Goal: Task Accomplishment & Management: Complete application form

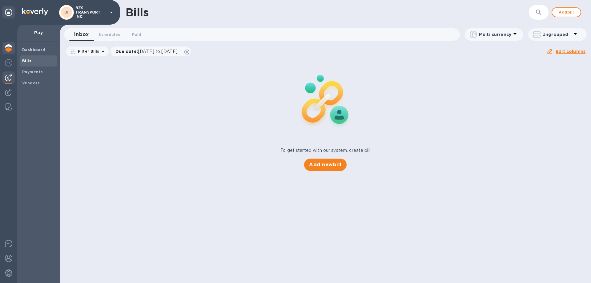
click at [11, 45] on img at bounding box center [8, 47] width 7 height 7
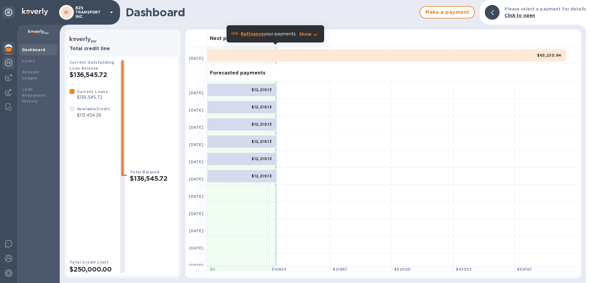
click at [10, 61] on img at bounding box center [8, 62] width 7 height 7
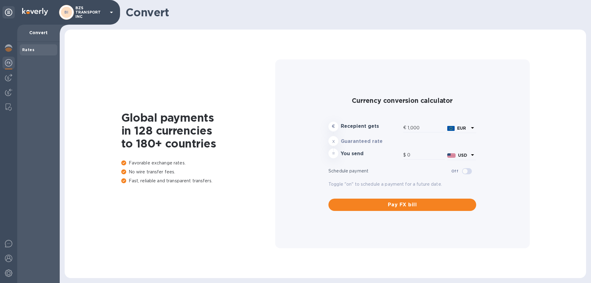
type input "1,162.49"
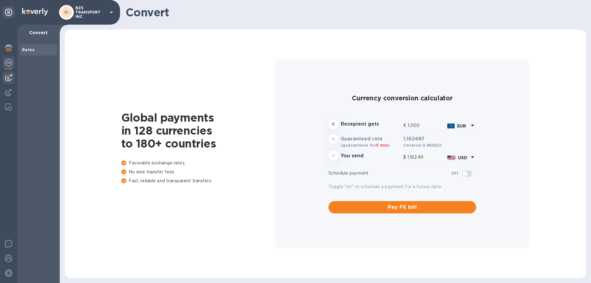
click at [10, 76] on img at bounding box center [8, 77] width 7 height 7
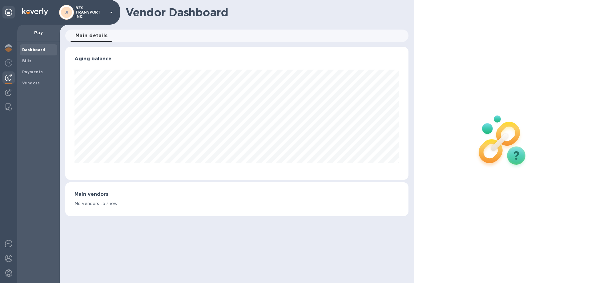
scroll to position [133, 343]
click at [37, 31] on p "Pay" at bounding box center [38, 33] width 33 height 6
click at [7, 92] on img at bounding box center [8, 92] width 7 height 7
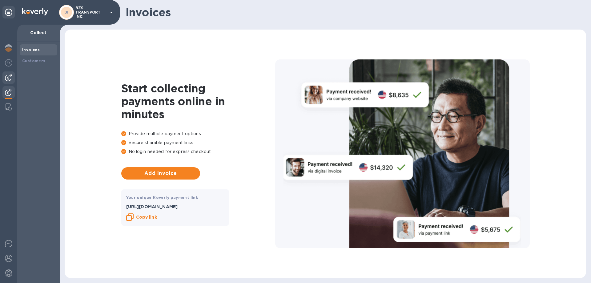
click at [10, 72] on div at bounding box center [8, 77] width 12 height 12
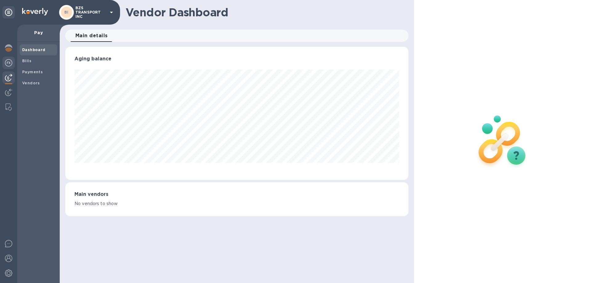
scroll to position [133, 343]
click at [26, 60] on b "Bills" at bounding box center [26, 60] width 9 height 5
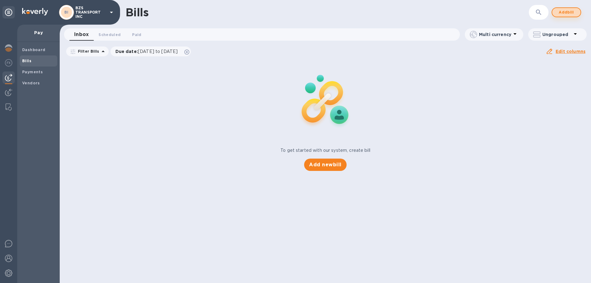
click at [561, 9] on span "Add bill" at bounding box center [566, 12] width 18 height 7
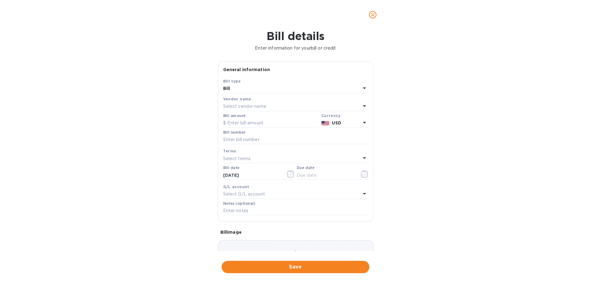
click at [256, 106] on p "Select vendor name" at bounding box center [244, 106] width 43 height 6
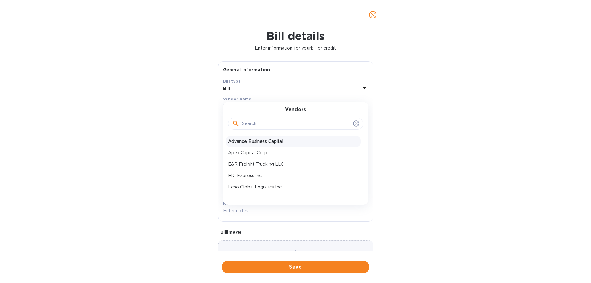
click at [258, 138] on div "Advance Business Capital" at bounding box center [293, 141] width 135 height 11
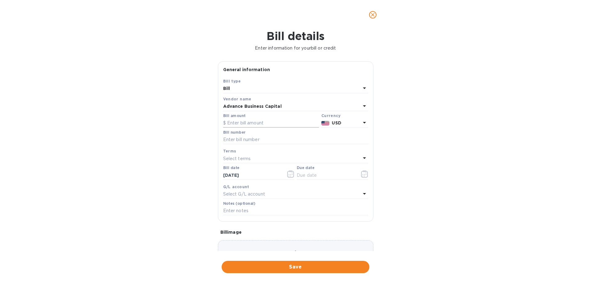
click at [246, 123] on input "text" at bounding box center [271, 122] width 96 height 9
paste input "15,398"
type input "15,398"
click at [256, 142] on input "text" at bounding box center [295, 139] width 145 height 9
type input "BZS Transport Payment Batch [DATE]"
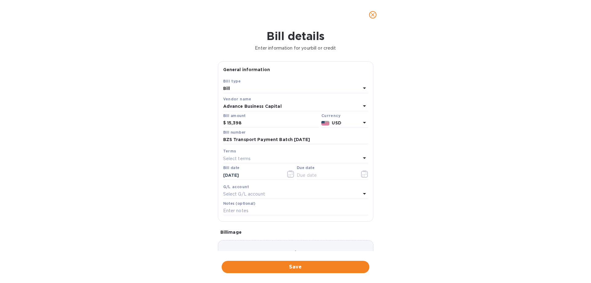
click at [254, 153] on div "Terms" at bounding box center [295, 151] width 145 height 6
click at [362, 174] on icon "button" at bounding box center [364, 173] width 7 height 7
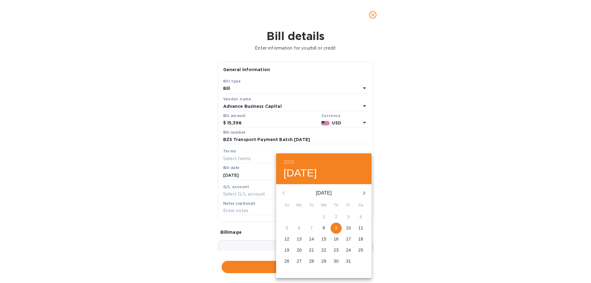
click at [332, 227] on span "9" at bounding box center [336, 228] width 11 height 6
type input "[DATE]"
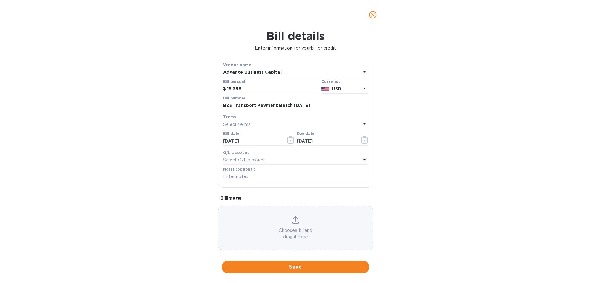
scroll to position [41, 0]
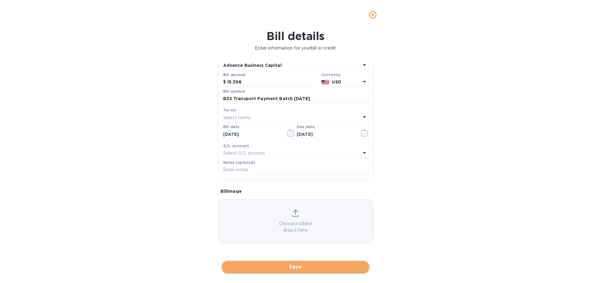
click at [292, 268] on span "Save" at bounding box center [296, 266] width 138 height 7
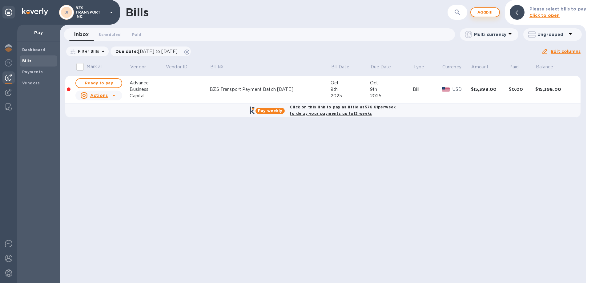
click at [491, 16] on span "Add bill" at bounding box center [485, 12] width 18 height 7
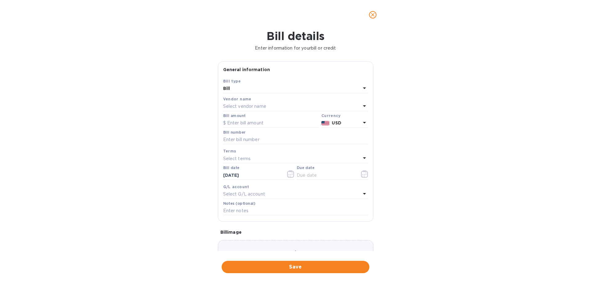
click at [252, 105] on p "Select vendor name" at bounding box center [244, 106] width 43 height 6
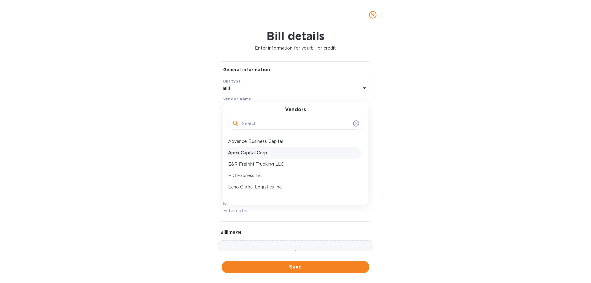
click at [255, 154] on p "Apex Capital Corp" at bounding box center [293, 153] width 130 height 6
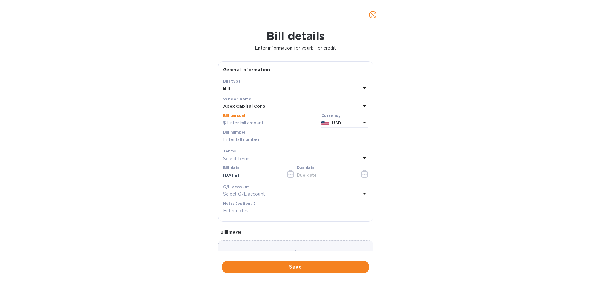
click at [241, 121] on input "text" at bounding box center [271, 122] width 96 height 9
type input "5,350"
click at [244, 139] on input "text" at bounding box center [295, 139] width 145 height 9
type input "BZS Transport Payment Batch [DATE]"
click at [361, 174] on icon "button" at bounding box center [364, 173] width 7 height 7
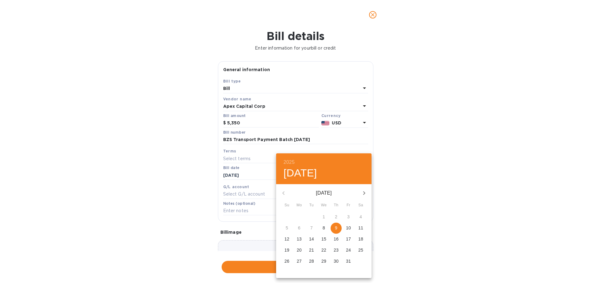
click at [335, 228] on p "9" at bounding box center [336, 228] width 2 height 6
type input "[DATE]"
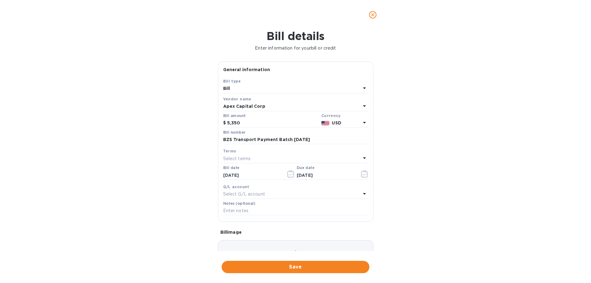
click at [296, 263] on span "Save" at bounding box center [296, 266] width 138 height 7
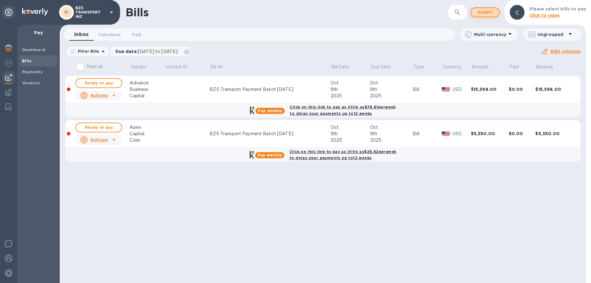
click at [486, 15] on span "Add bill" at bounding box center [485, 12] width 18 height 7
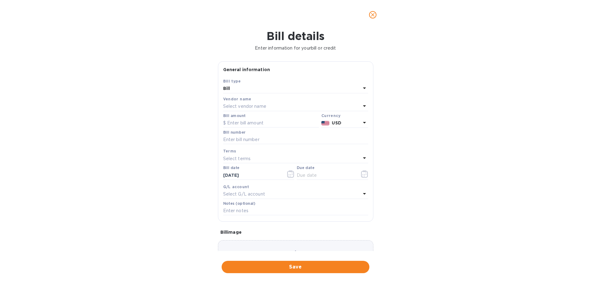
click at [248, 108] on p "Select vendor name" at bounding box center [244, 106] width 43 height 6
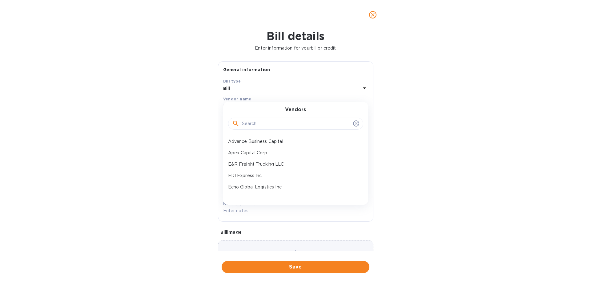
click at [249, 125] on input "text" at bounding box center [296, 123] width 109 height 9
type input "f"
click at [257, 155] on p "Fleetone Factoring" at bounding box center [293, 153] width 130 height 6
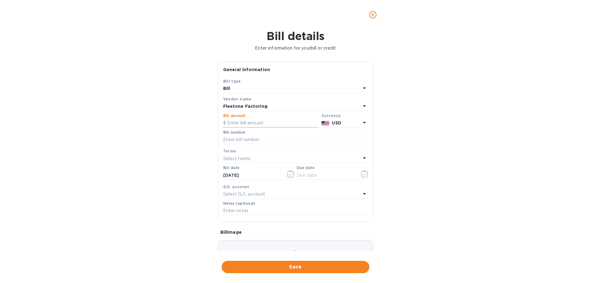
click at [247, 122] on input "text" at bounding box center [271, 122] width 96 height 9
type input "4,825"
click at [283, 136] on input "text" at bounding box center [295, 139] width 145 height 9
type input "BZS Transport Payment Batch [DATE]"
click at [361, 172] on icon "button" at bounding box center [364, 173] width 7 height 7
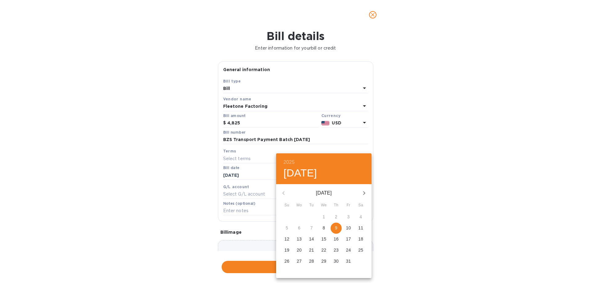
click at [337, 225] on p "9" at bounding box center [336, 228] width 2 height 6
type input "[DATE]"
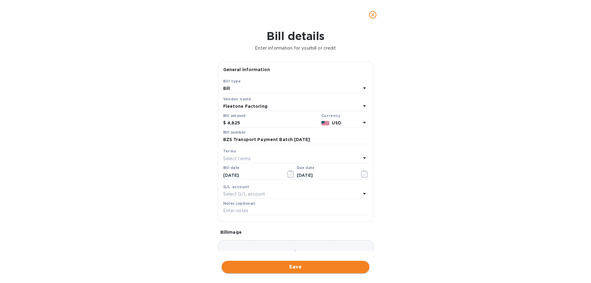
click at [292, 268] on span "Save" at bounding box center [296, 266] width 138 height 7
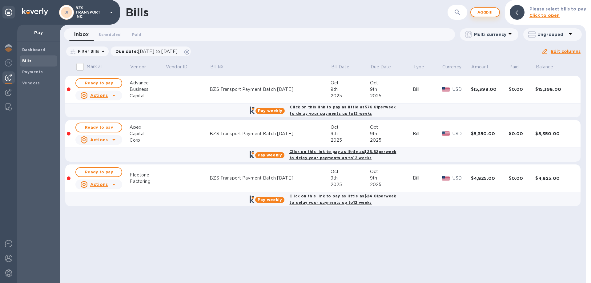
click at [490, 16] on button "Add bill" at bounding box center [485, 12] width 30 height 10
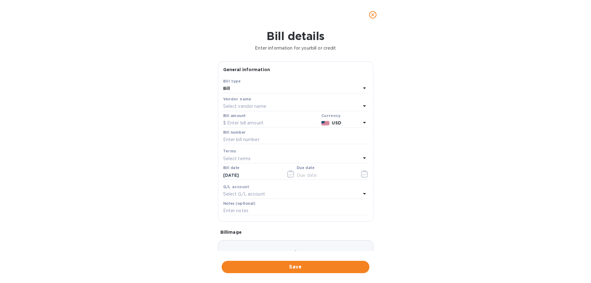
click at [231, 106] on p "Select vendor name" at bounding box center [244, 106] width 43 height 6
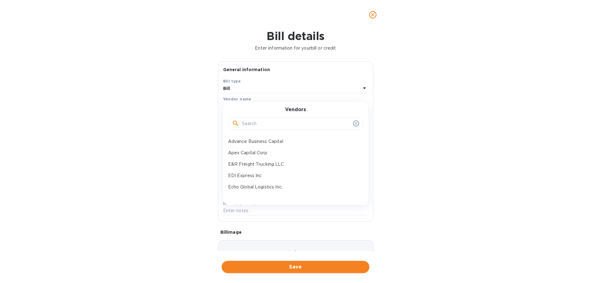
click at [231, 106] on div "Vendors Advance Business Capital Apex Capital Corp E&R Freight Trucking LLC EDI…" at bounding box center [295, 153] width 145 height 103
click at [246, 122] on input "text" at bounding box center [296, 123] width 109 height 9
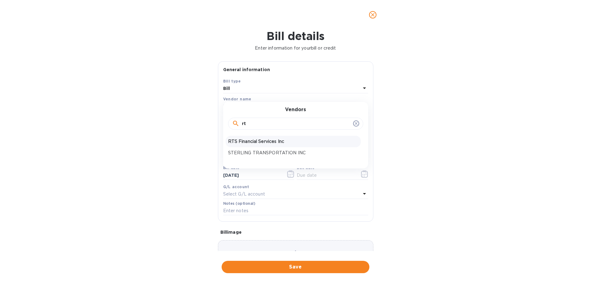
type input "rt"
click at [251, 146] on div "RTS Financial Services Inc" at bounding box center [293, 141] width 135 height 11
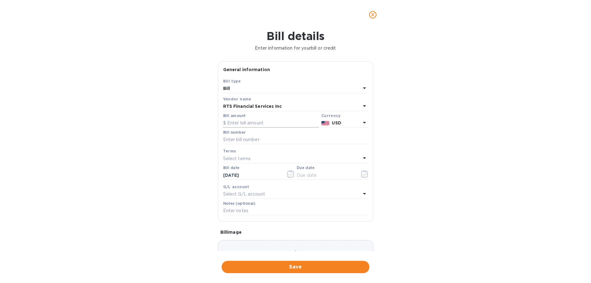
click at [245, 122] on input "text" at bounding box center [271, 122] width 96 height 9
paste input "55,193.37"
type input "55,193.37"
click at [247, 137] on input "text" at bounding box center [295, 139] width 145 height 9
type input "BZS Transport Payment Batch [DATE]"
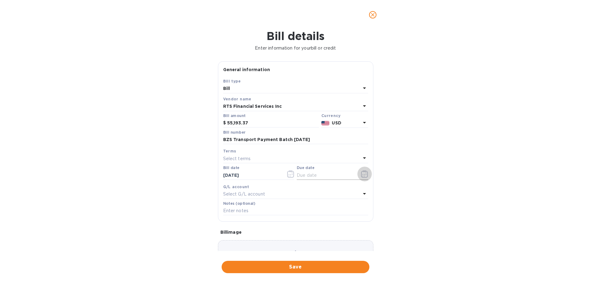
click at [364, 174] on icon "button" at bounding box center [364, 173] width 7 height 7
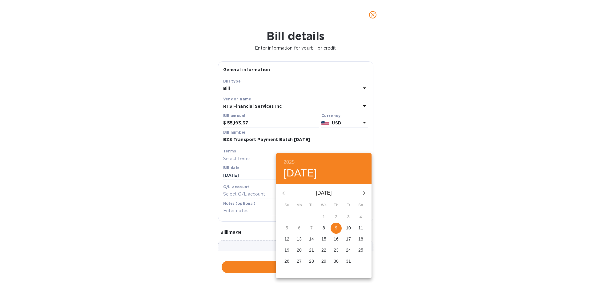
click at [334, 226] on span "9" at bounding box center [336, 228] width 11 height 6
type input "[DATE]"
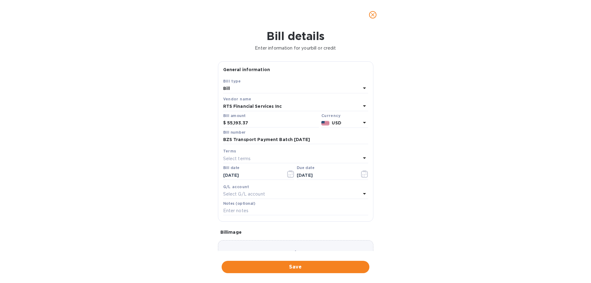
click at [295, 264] on span "Save" at bounding box center [296, 266] width 138 height 7
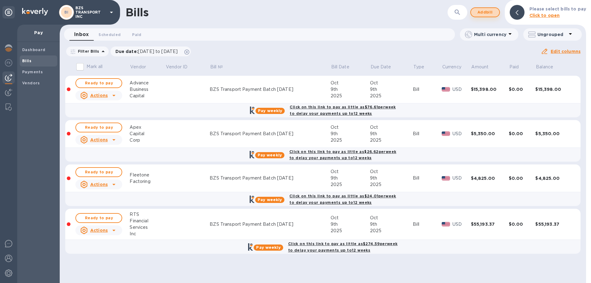
click at [485, 11] on span "Add bill" at bounding box center [485, 12] width 18 height 7
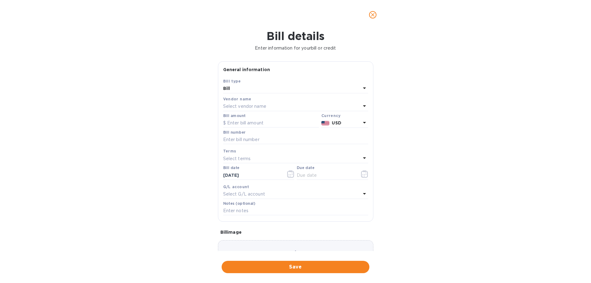
click at [268, 106] on div "Select vendor name" at bounding box center [292, 106] width 138 height 9
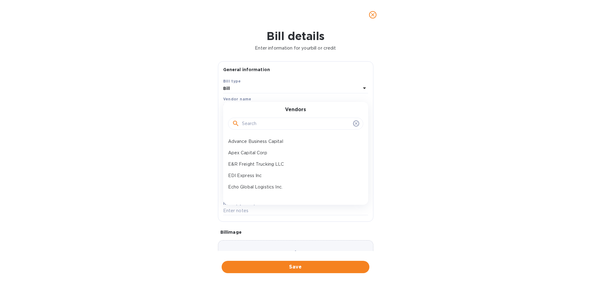
click at [259, 121] on input "text" at bounding box center [296, 123] width 109 height 9
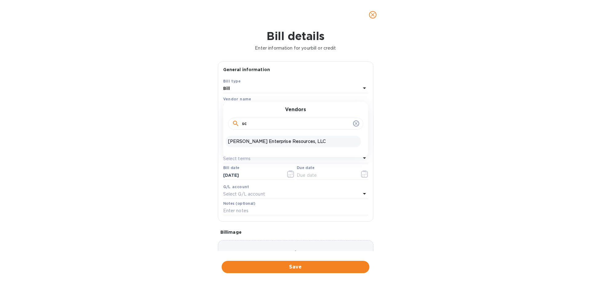
type input "sc"
click at [258, 143] on p "[PERSON_NAME] Enterprise Resources, LLC" at bounding box center [293, 141] width 130 height 6
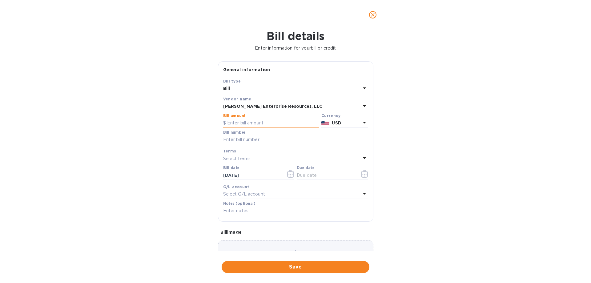
click at [252, 125] on input "text" at bounding box center [271, 122] width 96 height 9
paste input "2,099.07"
type input "2,099.07"
click at [240, 137] on input "text" at bounding box center [295, 139] width 145 height 9
click at [269, 158] on div "Select terms" at bounding box center [292, 158] width 138 height 9
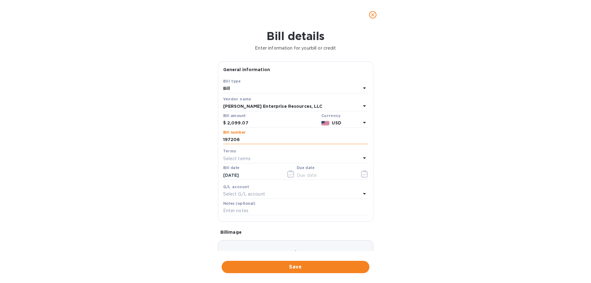
click at [223, 140] on input "197206" at bounding box center [295, 139] width 145 height 9
type input "BZS TRANSPORT INC INVOICE 197206"
click at [257, 159] on div "Select terms" at bounding box center [292, 158] width 138 height 9
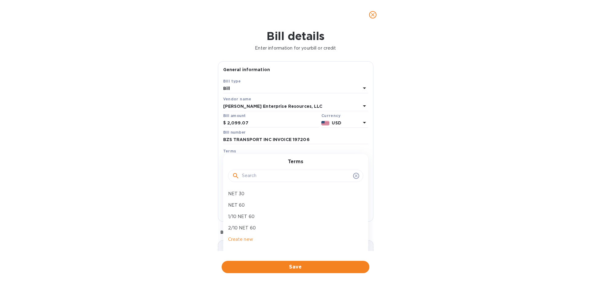
click at [457, 153] on div "Bill details Enter information for your bill or credit General information Save…" at bounding box center [295, 156] width 591 height 253
click at [346, 173] on input "text" at bounding box center [326, 175] width 58 height 9
click at [363, 175] on icon "button" at bounding box center [364, 173] width 7 height 7
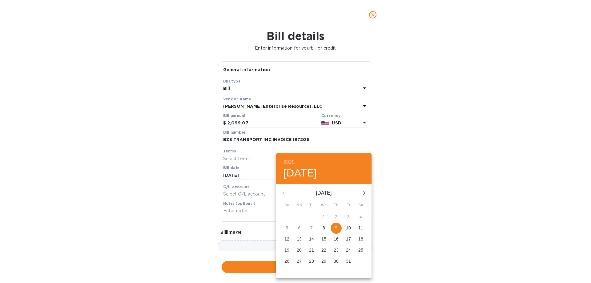
click at [337, 225] on span "9" at bounding box center [336, 228] width 11 height 6
type input "[DATE]"
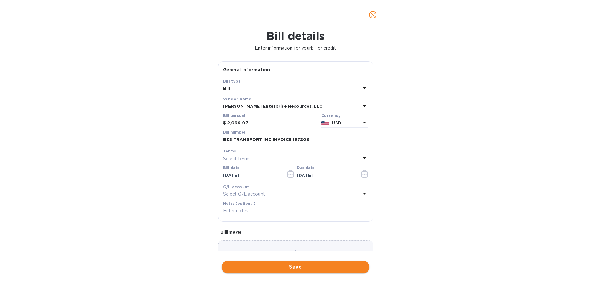
click at [277, 268] on span "Save" at bounding box center [296, 266] width 138 height 7
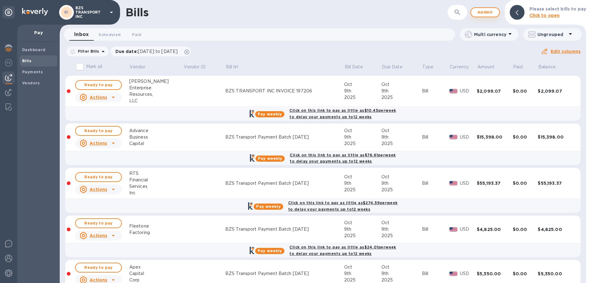
click at [482, 14] on span "Add bill" at bounding box center [485, 12] width 18 height 7
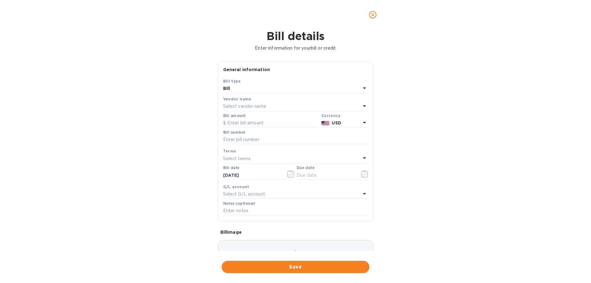
click at [246, 105] on p "Select vendor name" at bounding box center [244, 106] width 43 height 6
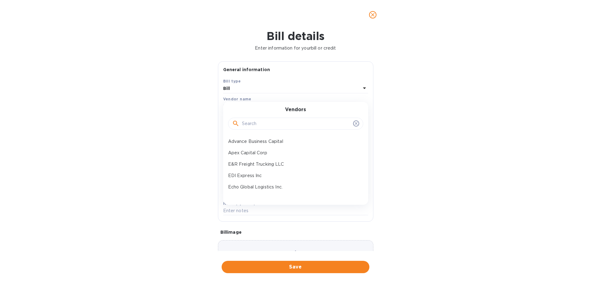
click at [247, 123] on input "text" at bounding box center [296, 123] width 109 height 9
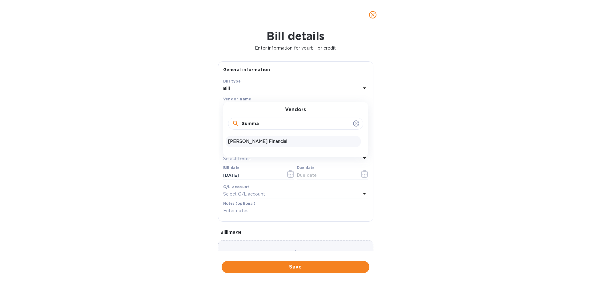
type input "Summa"
click at [250, 139] on p "[PERSON_NAME] Financial" at bounding box center [293, 141] width 130 height 6
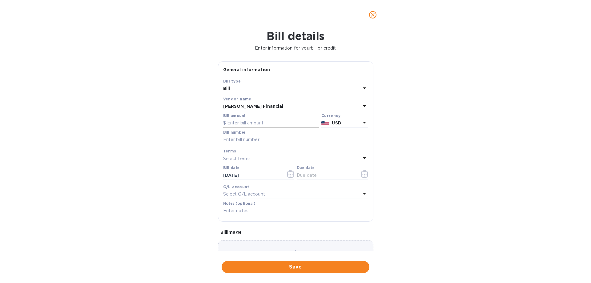
click at [245, 124] on input "text" at bounding box center [271, 122] width 96 height 9
paste input "1,853.1"
type input "1,853.1"
click at [247, 141] on input "text" at bounding box center [295, 139] width 145 height 9
type input "BZS Transport Payment Batch [DATE]"
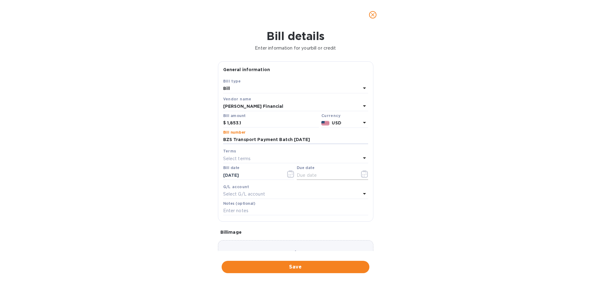
click at [363, 172] on icon "button" at bounding box center [364, 173] width 7 height 7
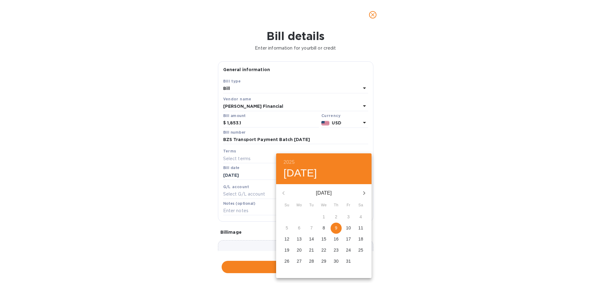
click at [333, 227] on span "9" at bounding box center [336, 228] width 11 height 6
type input "[DATE]"
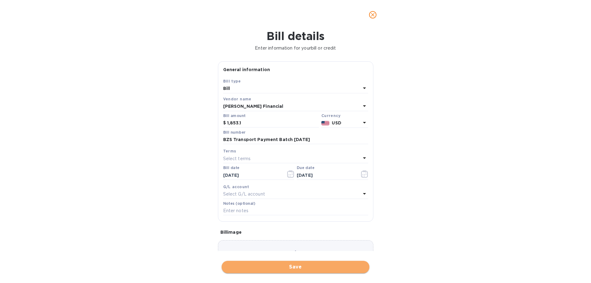
click at [296, 264] on span "Save" at bounding box center [296, 266] width 138 height 7
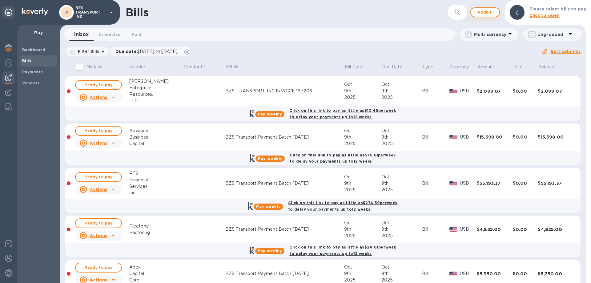
click at [486, 10] on span "Add bill" at bounding box center [485, 12] width 18 height 7
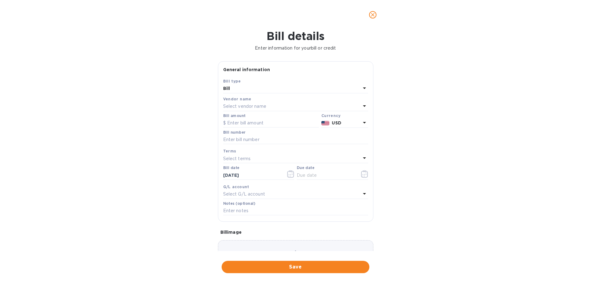
click at [261, 106] on p "Select vendor name" at bounding box center [244, 106] width 43 height 6
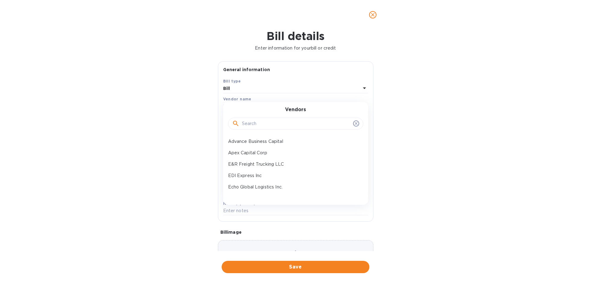
click at [260, 127] on input "text" at bounding box center [296, 123] width 109 height 9
type input "j"
click at [272, 148] on div "Vendors j [PERSON_NAME]" at bounding box center [295, 129] width 145 height 55
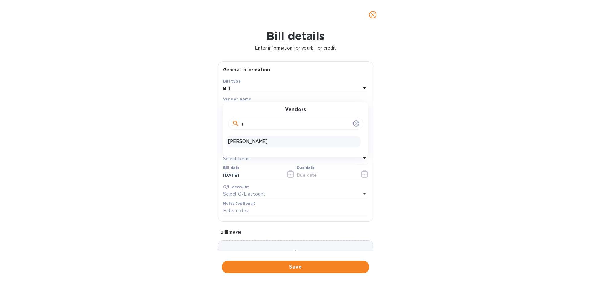
click at [271, 143] on p "[PERSON_NAME]" at bounding box center [293, 141] width 130 height 6
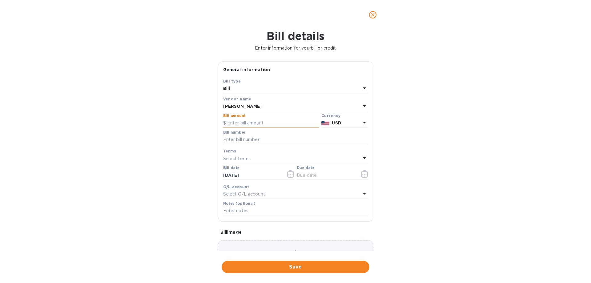
click at [249, 125] on input "text" at bounding box center [271, 122] width 96 height 9
paste input "18,601.76"
type input "18,601.76"
click at [254, 141] on input "text" at bounding box center [295, 139] width 145 height 9
type input "BZS Transport Payment Batch [DATE]"
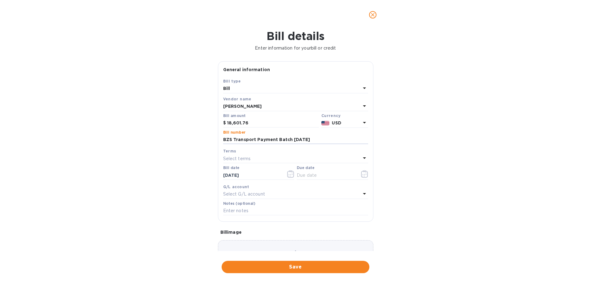
click at [271, 157] on div "Select terms" at bounding box center [292, 158] width 138 height 9
click at [425, 153] on div "Bill details Enter information for your bill or credit General information Save…" at bounding box center [295, 156] width 591 height 253
click at [361, 172] on icon "button" at bounding box center [364, 173] width 7 height 7
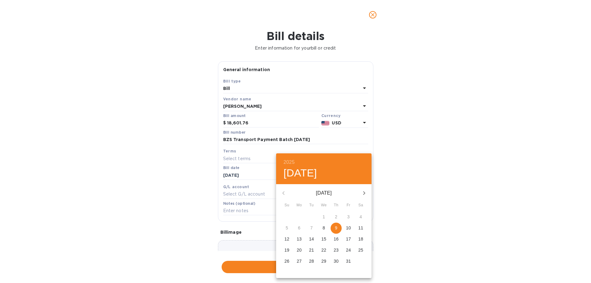
click at [335, 224] on button "9" at bounding box center [336, 228] width 11 height 11
type input "[DATE]"
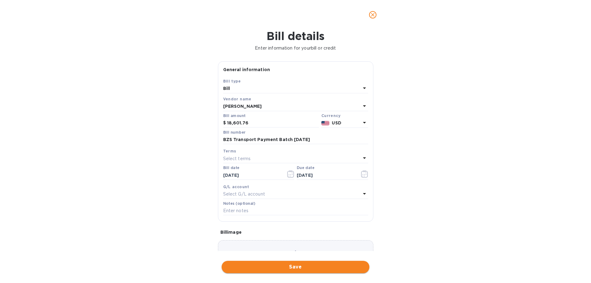
click at [289, 269] on span "Save" at bounding box center [296, 266] width 138 height 7
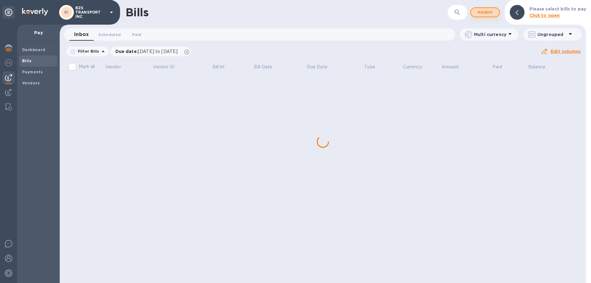
click at [484, 14] on span "Add bill" at bounding box center [485, 12] width 18 height 7
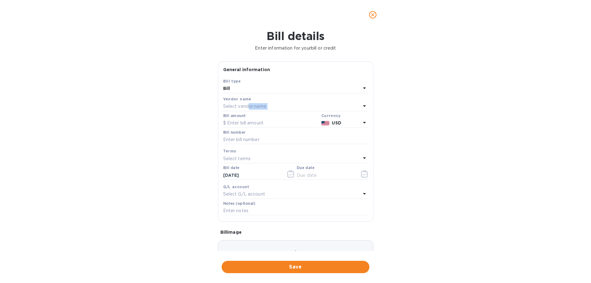
drag, startPoint x: 247, startPoint y: 112, endPoint x: 247, endPoint y: 109, distance: 3.4
click at [247, 110] on div "Bill type Bill Vendor name Select vendor name Bill amount Currency USD Bill num…" at bounding box center [295, 147] width 147 height 141
click at [246, 106] on p "Select vendor name" at bounding box center [244, 106] width 43 height 6
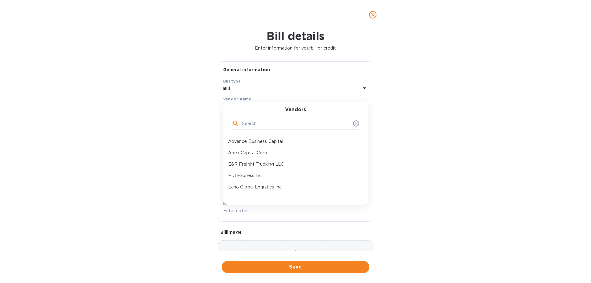
click at [251, 132] on div at bounding box center [295, 123] width 135 height 21
click at [251, 126] on input "text" at bounding box center [296, 123] width 109 height 9
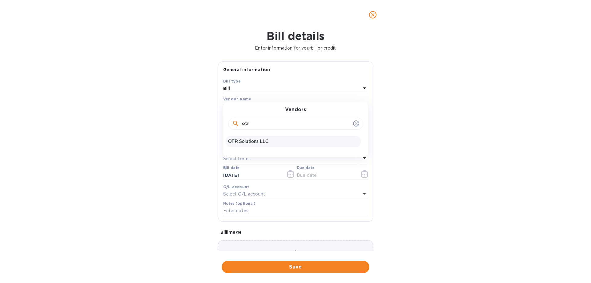
type input "otr"
click at [252, 138] on p "OTR Solutions LLC" at bounding box center [293, 141] width 130 height 6
click at [253, 124] on input "text" at bounding box center [271, 122] width 96 height 9
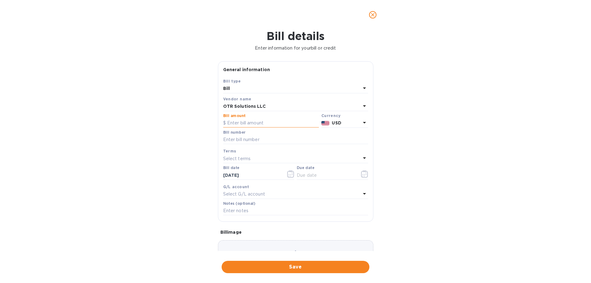
paste input "750"
type input "750"
click at [252, 137] on input "text" at bounding box center [295, 139] width 145 height 9
type input "BZS Transport Payment Batch [DATE]"
click at [367, 176] on button "button" at bounding box center [364, 174] width 14 height 15
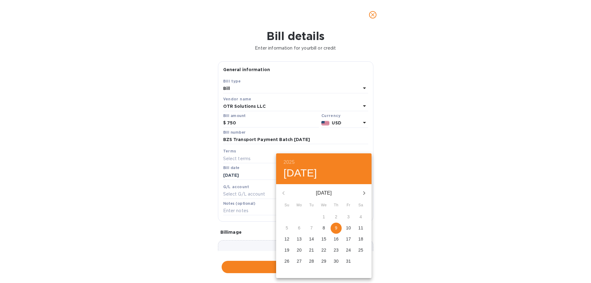
click at [335, 223] on button "9" at bounding box center [336, 228] width 11 height 11
type input "[DATE]"
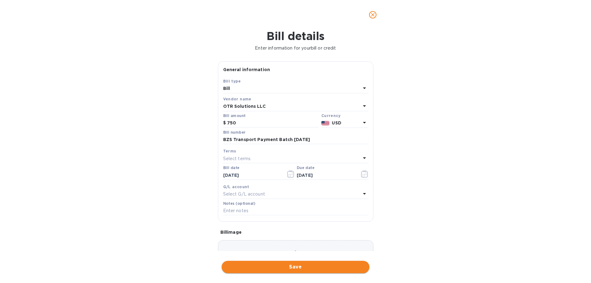
click at [297, 270] on span "Save" at bounding box center [296, 266] width 138 height 7
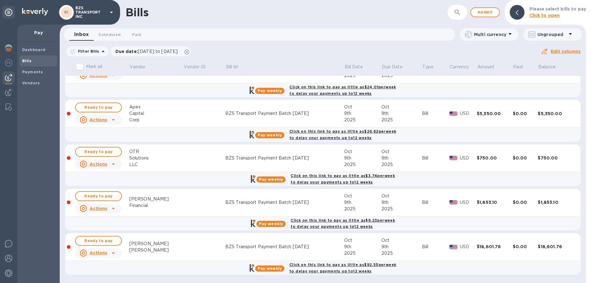
scroll to position [0, 0]
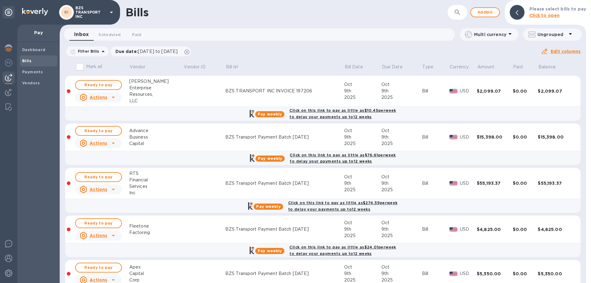
click at [81, 66] on input "Mark all" at bounding box center [79, 66] width 13 height 13
checkbox input "true"
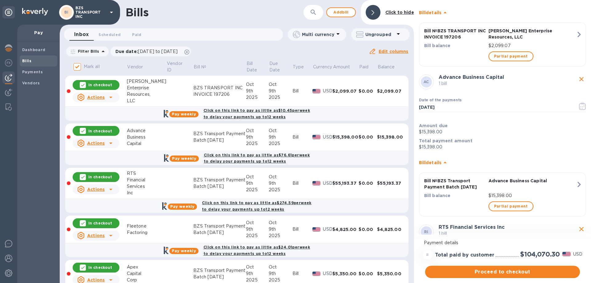
scroll to position [92, 0]
click at [499, 272] on span "Proceed to checkout" at bounding box center [502, 271] width 145 height 7
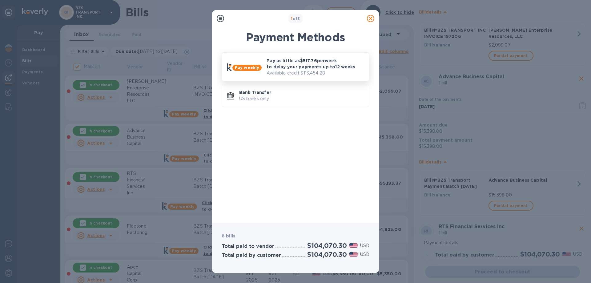
click at [277, 66] on p "Pay as little as $517.76 per week to delay your payments up to 12 weeks" at bounding box center [316, 64] width 98 height 12
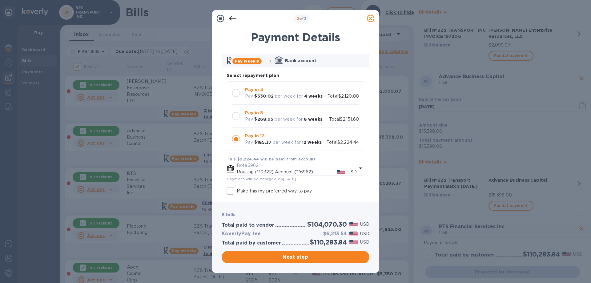
scroll to position [31, 0]
click at [235, 112] on div at bounding box center [236, 115] width 8 height 8
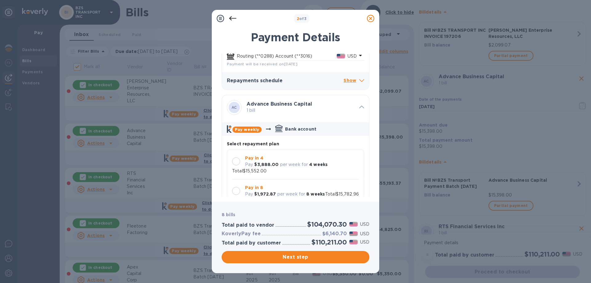
scroll to position [0, 0]
click at [237, 188] on div at bounding box center [236, 191] width 8 height 8
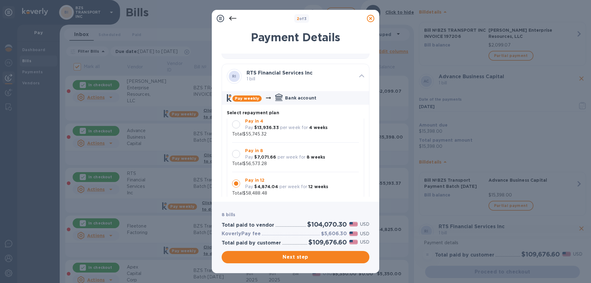
scroll to position [492, 0]
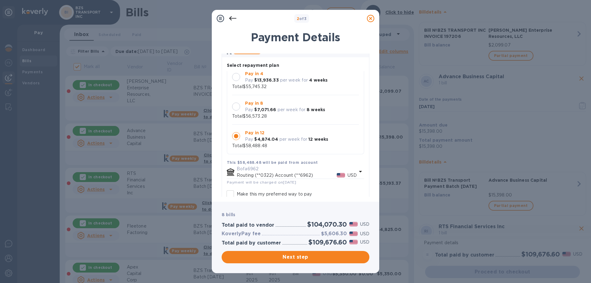
click at [236, 110] on div at bounding box center [236, 106] width 8 height 8
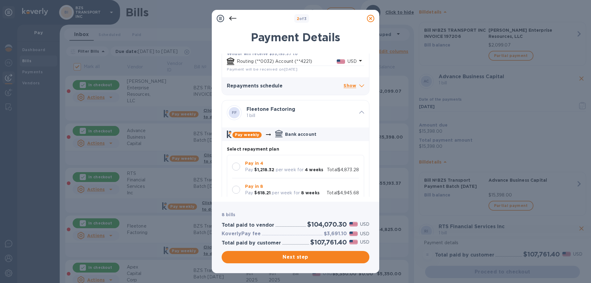
scroll to position [677, 0]
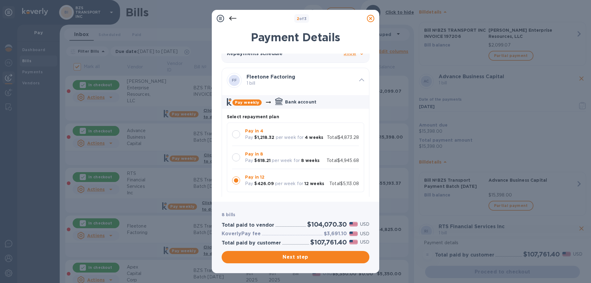
click at [236, 161] on div at bounding box center [236, 157] width 8 height 8
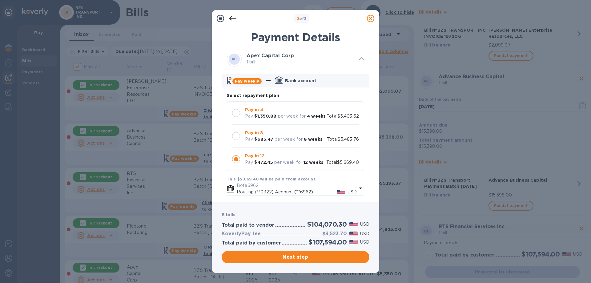
scroll to position [923, 0]
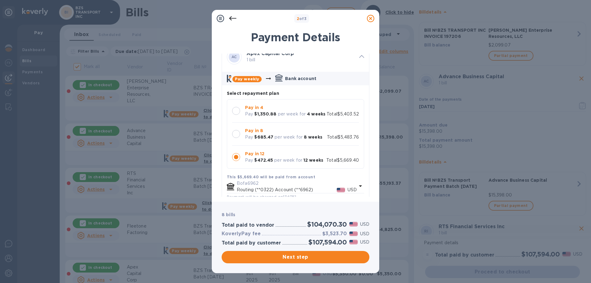
drag, startPoint x: 235, startPoint y: 145, endPoint x: 252, endPoint y: 146, distance: 17.0
click at [235, 138] on div at bounding box center [236, 134] width 8 height 8
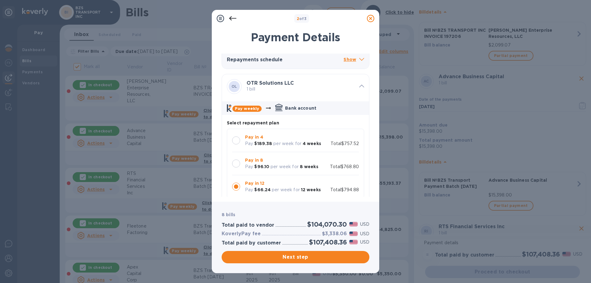
scroll to position [1170, 0]
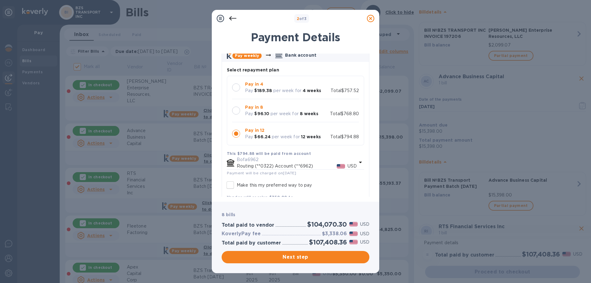
click at [237, 114] on div at bounding box center [236, 110] width 8 height 8
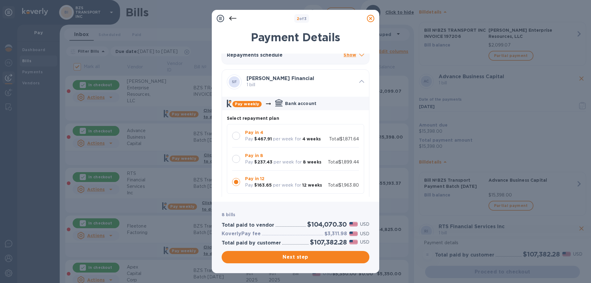
scroll to position [1354, 0]
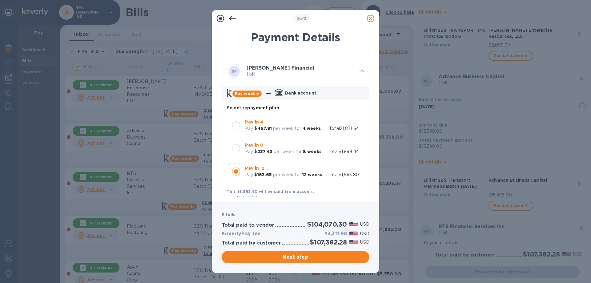
click at [235, 152] on div at bounding box center [236, 148] width 8 height 8
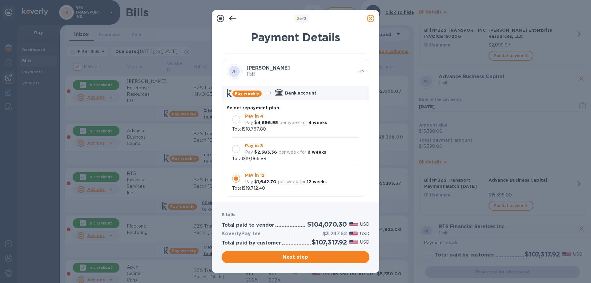
scroll to position [1600, 0]
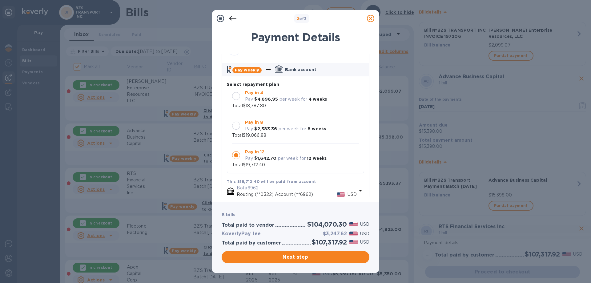
click at [235, 130] on div at bounding box center [236, 126] width 8 height 8
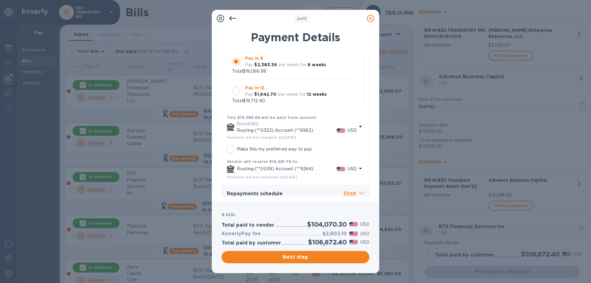
scroll to position [1681, 0]
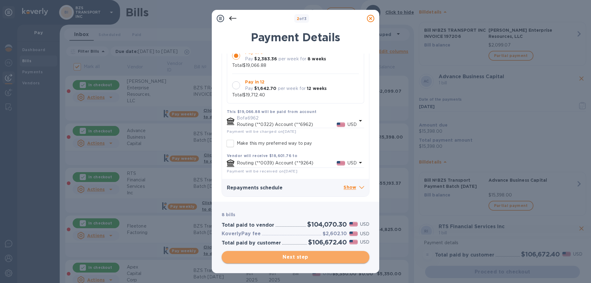
click at [299, 256] on span "Next step" at bounding box center [296, 256] width 138 height 7
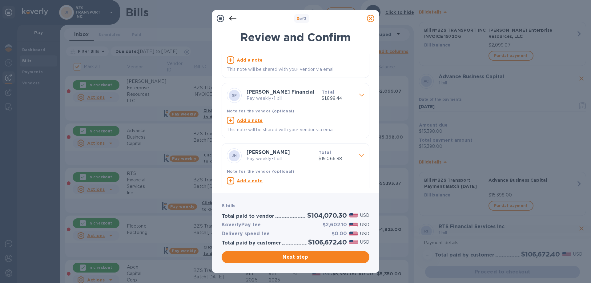
scroll to position [347, 0]
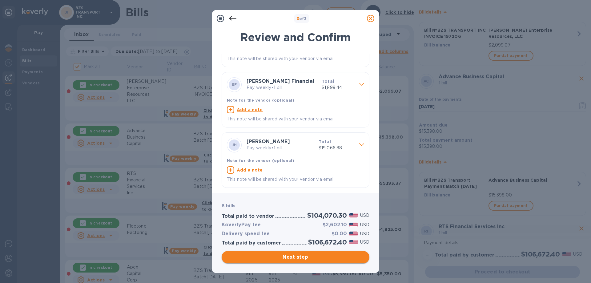
click at [287, 258] on span "Next step" at bounding box center [296, 256] width 138 height 7
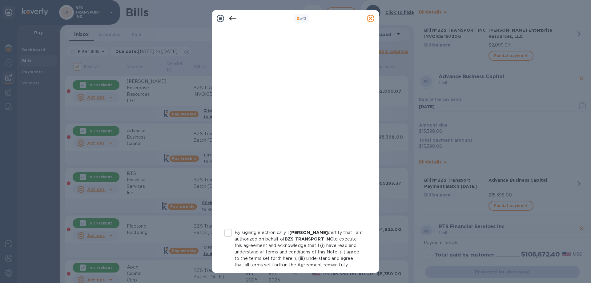
scroll to position [31, 0]
click at [228, 223] on input "By signing electronically, I [PERSON_NAME] certify that I am authorized on beha…" at bounding box center [228, 224] width 13 height 13
checkbox input "true"
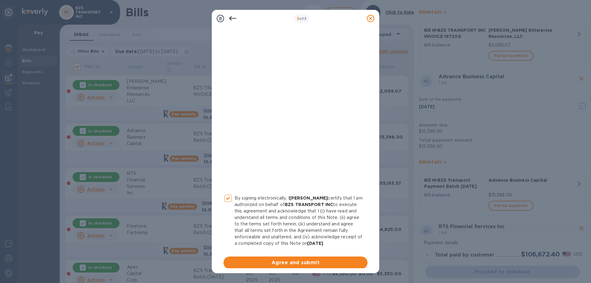
scroll to position [68, 0]
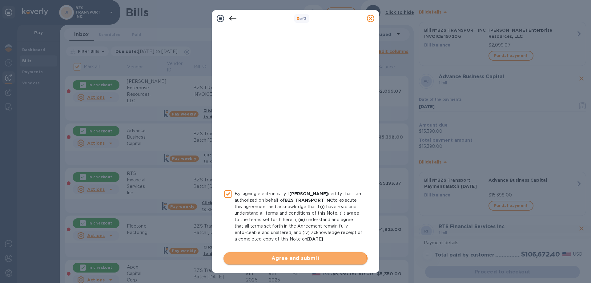
click at [295, 261] on span "Agree and submit" at bounding box center [295, 258] width 134 height 7
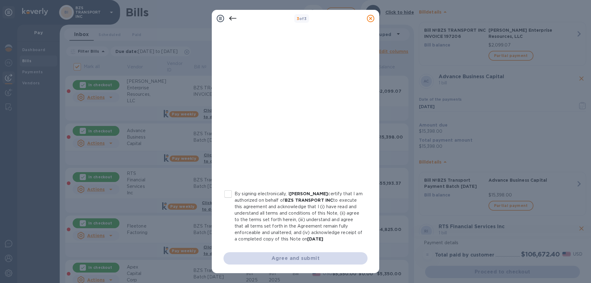
click at [228, 190] on input "By signing electronically, I [PERSON_NAME] certify that I am authorized on beha…" at bounding box center [228, 193] width 13 height 13
checkbox input "true"
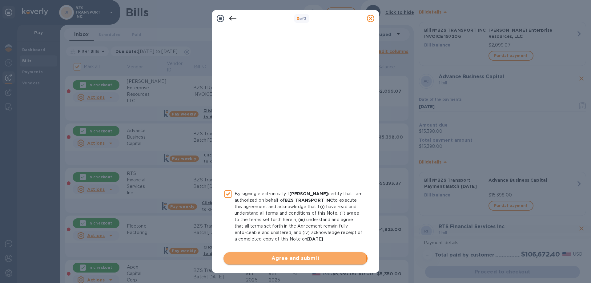
click at [277, 255] on span "Agree and submit" at bounding box center [295, 258] width 134 height 7
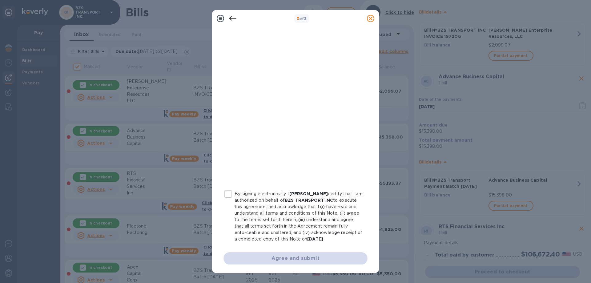
click at [226, 187] on input "By signing electronically, I [PERSON_NAME] certify that I am authorized on beha…" at bounding box center [228, 193] width 13 height 13
checkbox input "true"
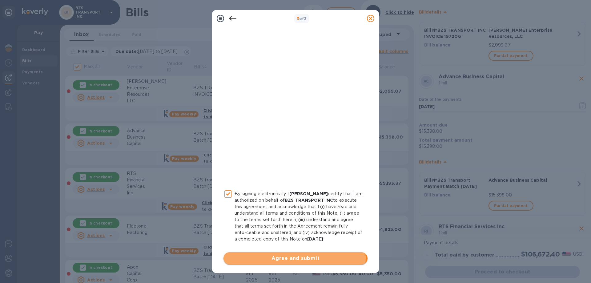
click at [282, 257] on span "Agree and submit" at bounding box center [295, 258] width 134 height 7
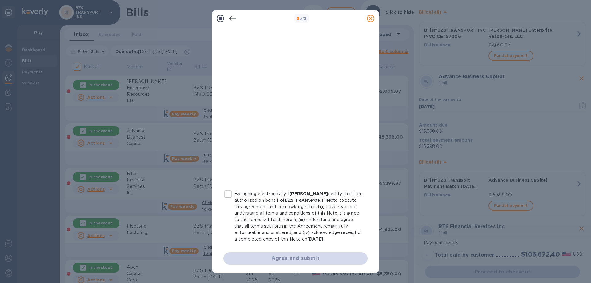
click at [230, 188] on input "By signing electronically, I [PERSON_NAME] certify that I am authorized on beha…" at bounding box center [228, 193] width 13 height 13
checkbox input "true"
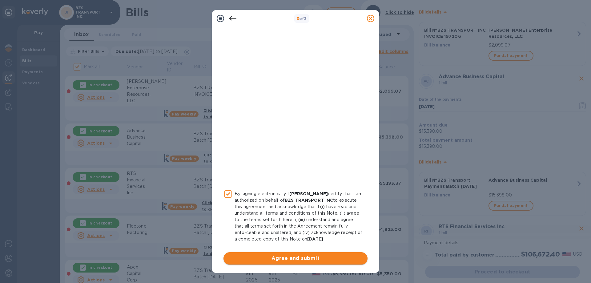
click at [288, 260] on span "Agree and submit" at bounding box center [295, 258] width 134 height 7
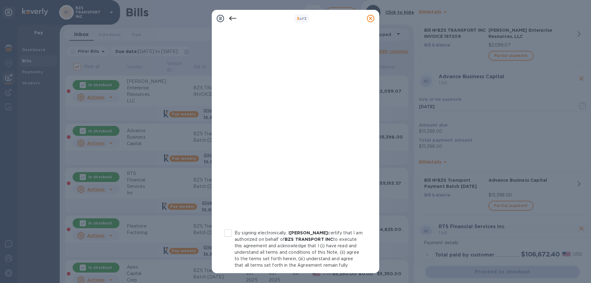
scroll to position [31, 0]
click at [230, 224] on input "By signing electronically, I [PERSON_NAME] certify that I am authorized on beha…" at bounding box center [228, 224] width 13 height 13
checkbox input "true"
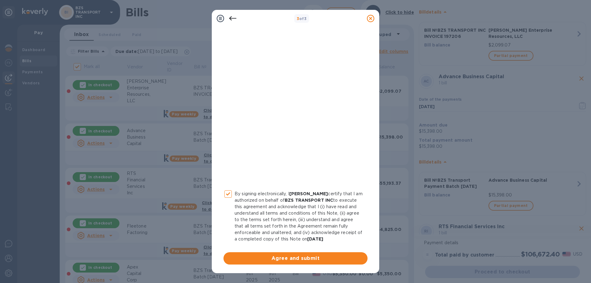
scroll to position [68, 0]
click at [294, 257] on span "Agree and submit" at bounding box center [295, 258] width 134 height 7
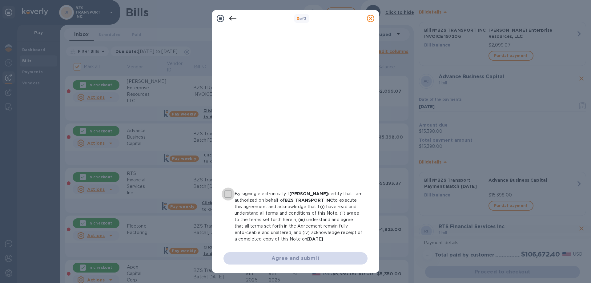
click at [228, 189] on input "By signing electronically, I [PERSON_NAME] certify that I am authorized on beha…" at bounding box center [228, 193] width 13 height 13
checkbox input "true"
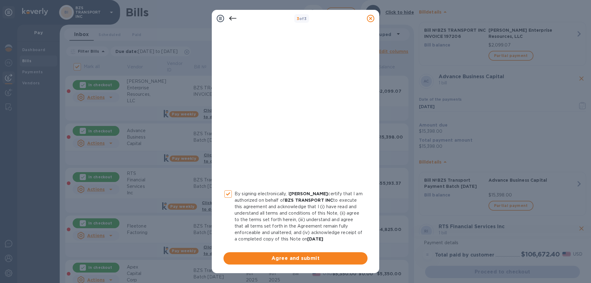
click at [292, 256] on span "Agree and submit" at bounding box center [295, 258] width 134 height 7
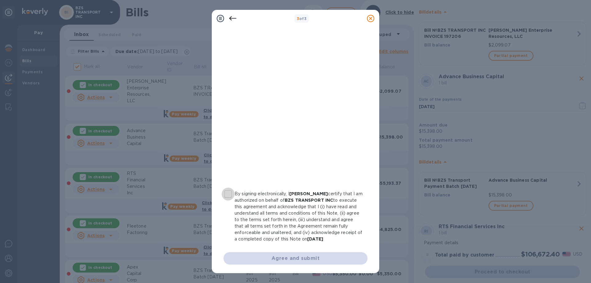
click at [231, 187] on input "By signing electronically, I [PERSON_NAME] certify that I am authorized on beha…" at bounding box center [228, 193] width 13 height 13
checkbox input "true"
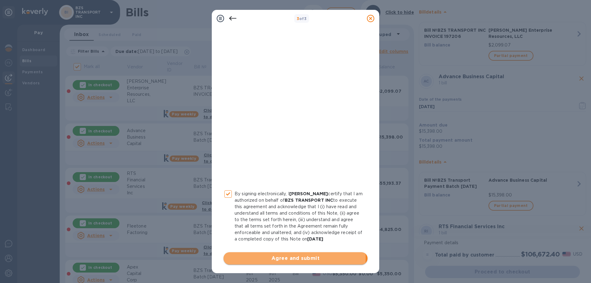
click at [293, 258] on span "Agree and submit" at bounding box center [295, 258] width 134 height 7
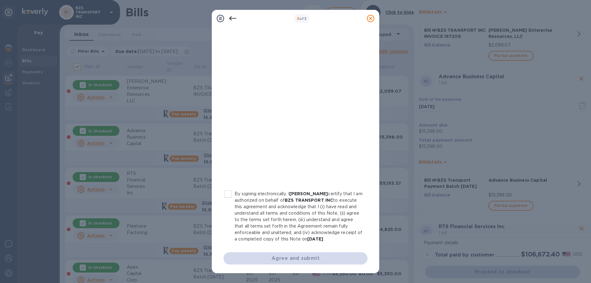
click at [230, 187] on input "By signing electronically, I [PERSON_NAME] certify that I am authorized on beha…" at bounding box center [228, 193] width 13 height 13
checkbox input "true"
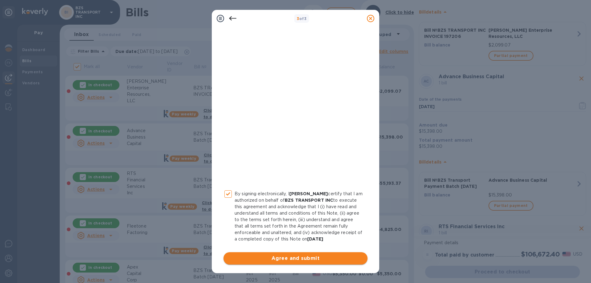
click at [297, 260] on span "Agree and submit" at bounding box center [295, 258] width 134 height 7
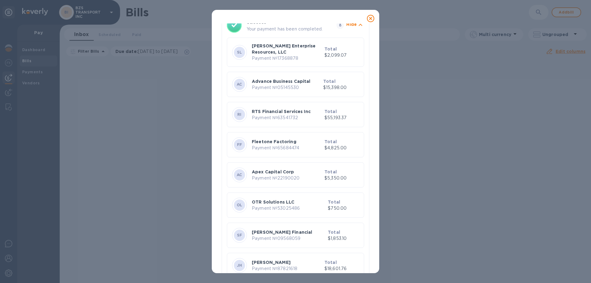
scroll to position [58, 0]
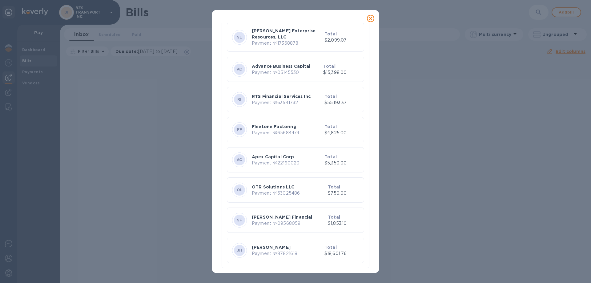
click at [371, 18] on icon at bounding box center [370, 18] width 7 height 7
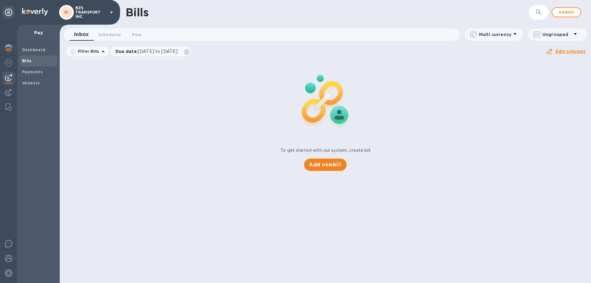
click at [28, 37] on div "Pay" at bounding box center [38, 33] width 42 height 17
click at [35, 32] on p "Pay" at bounding box center [38, 33] width 33 height 6
click at [28, 49] on b "Dashboard" at bounding box center [33, 49] width 23 height 5
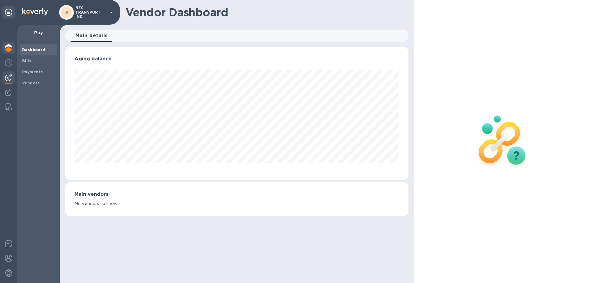
scroll to position [133, 343]
click at [8, 46] on img at bounding box center [8, 47] width 7 height 7
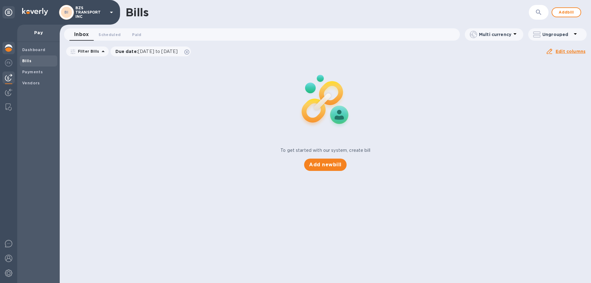
click at [10, 45] on img at bounding box center [8, 47] width 7 height 7
